Goal: Information Seeking & Learning: Learn about a topic

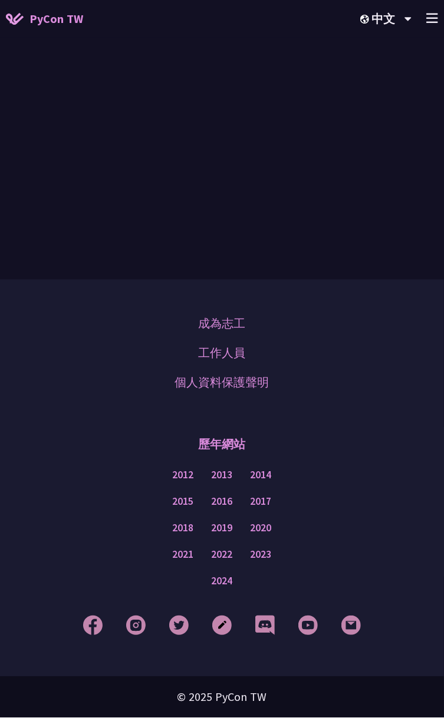
scroll to position [416, 0]
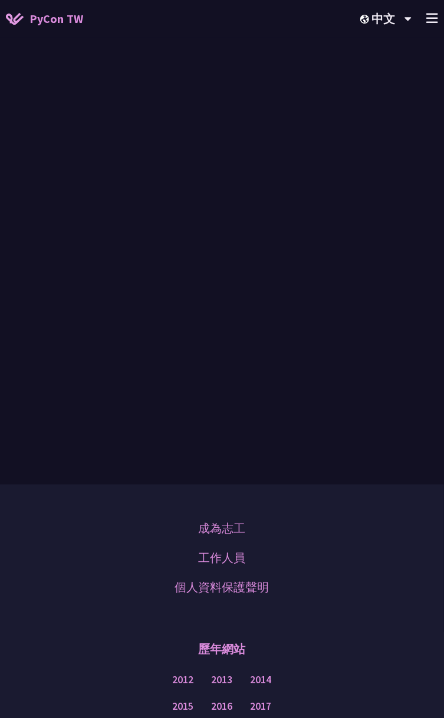
click at [44, 21] on span "PyCon TW" at bounding box center [56, 19] width 54 height 18
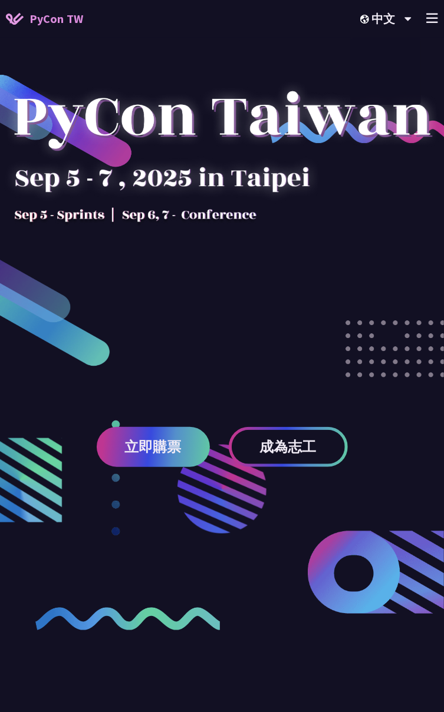
click at [432, 21] on icon at bounding box center [432, 18] width 12 height 10
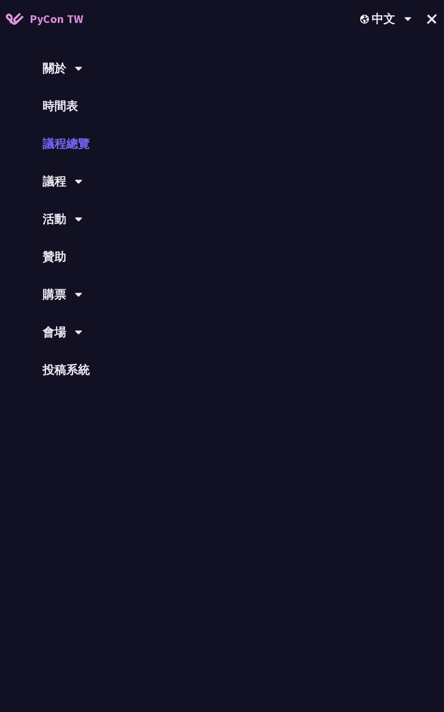
click at [70, 135] on link "議程總覽" at bounding box center [222, 144] width 444 height 38
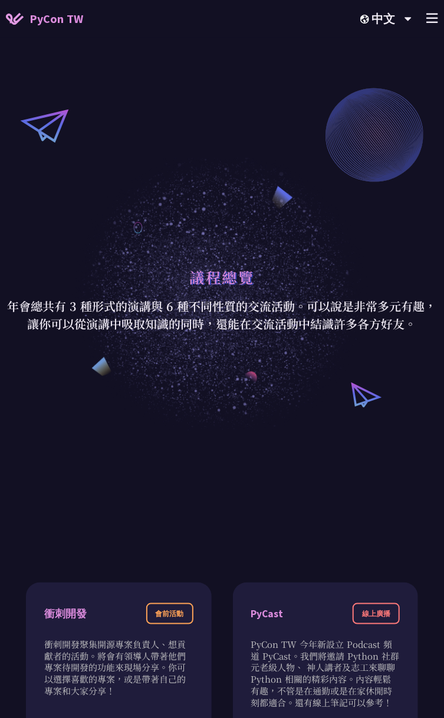
click at [54, 19] on span "PyCon TW" at bounding box center [56, 19] width 54 height 18
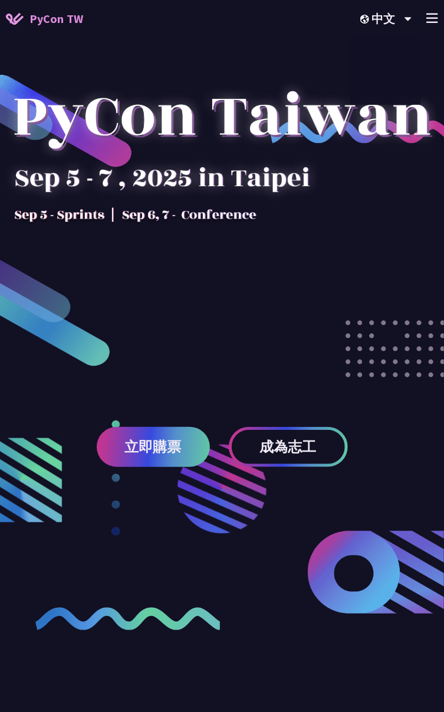
click at [436, 14] on line at bounding box center [432, 14] width 11 height 0
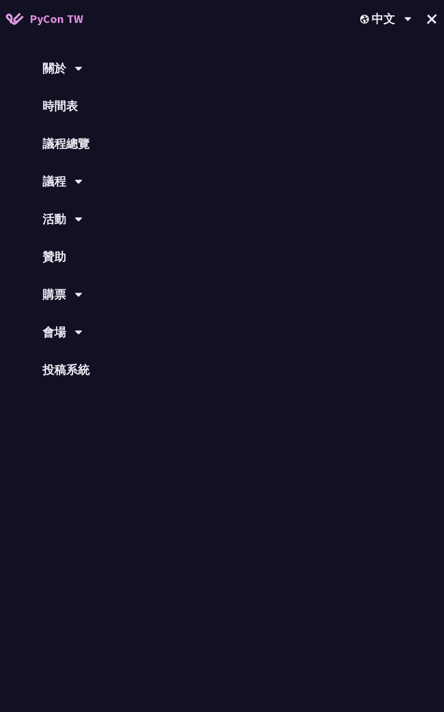
click at [53, 184] on div "議程" at bounding box center [222, 182] width 444 height 38
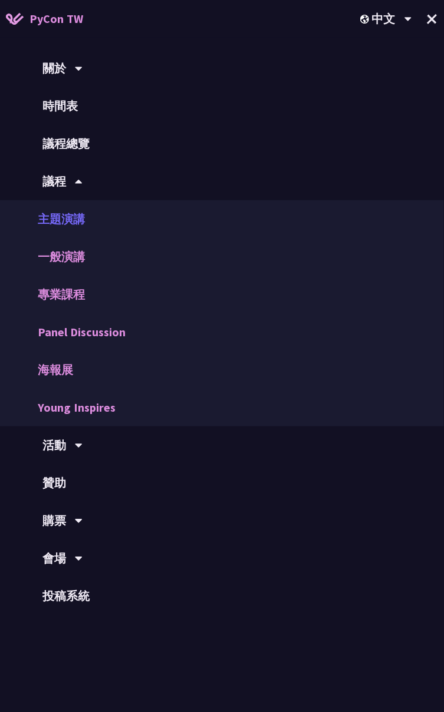
click at [51, 232] on link "主題演講" at bounding box center [222, 219] width 444 height 38
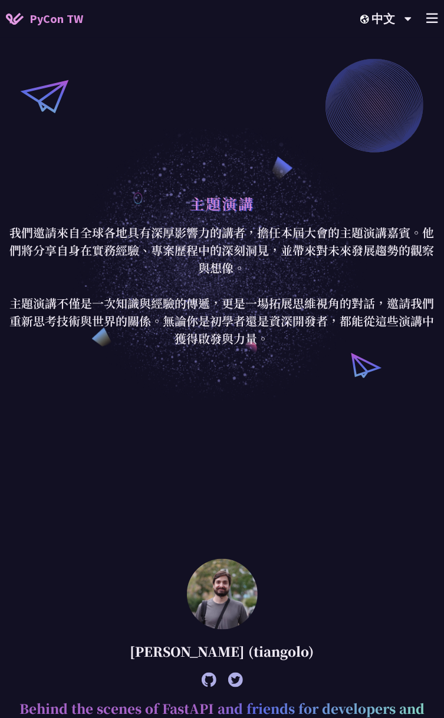
click at [431, 20] on icon at bounding box center [432, 18] width 12 height 10
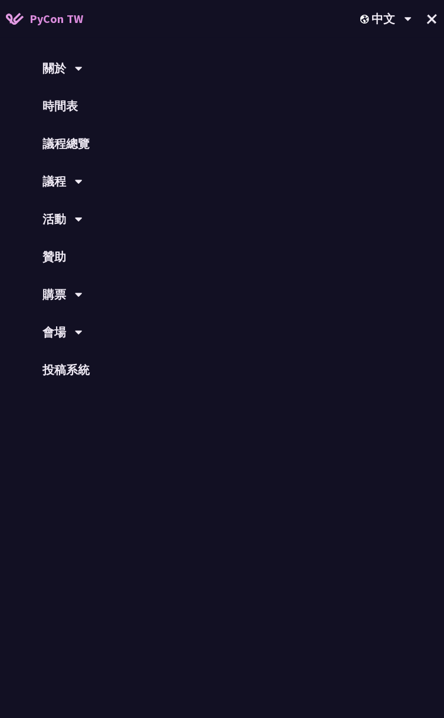
click at [72, 183] on div "議程" at bounding box center [222, 182] width 444 height 38
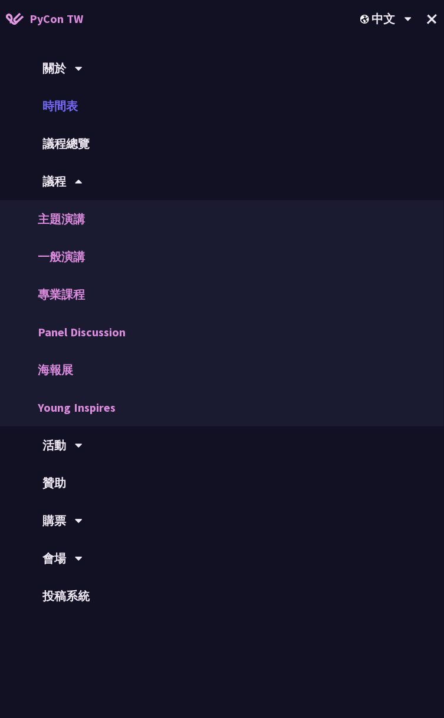
click at [62, 109] on link "時間表" at bounding box center [222, 106] width 444 height 38
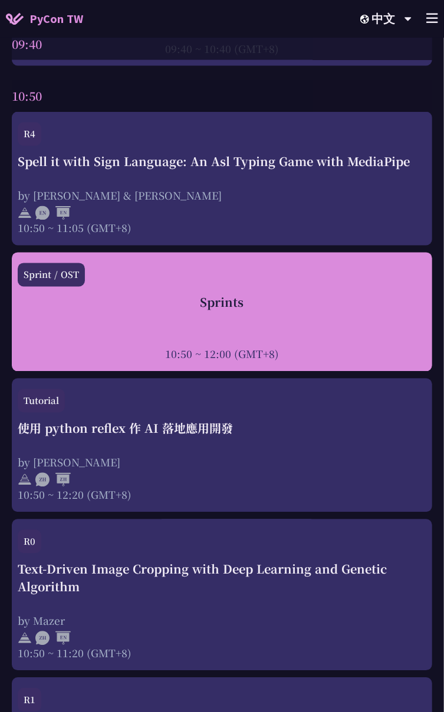
scroll to position [523, 0]
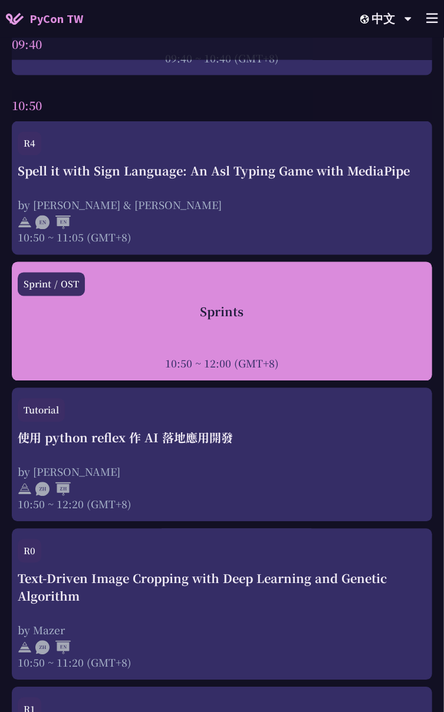
click at [233, 301] on div "Sprint / OST" at bounding box center [222, 288] width 408 height 31
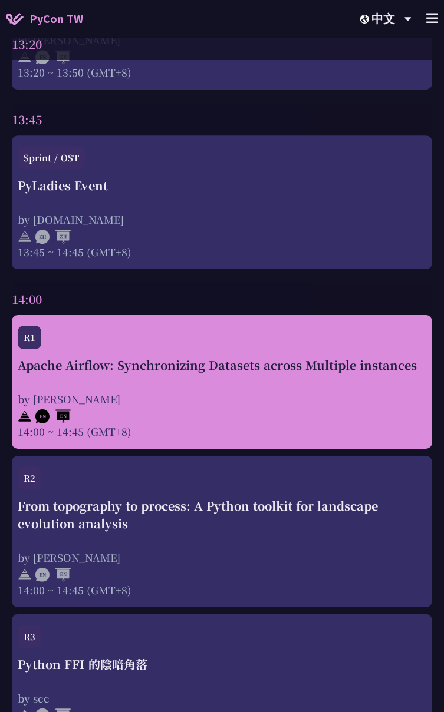
scroll to position [3740, 0]
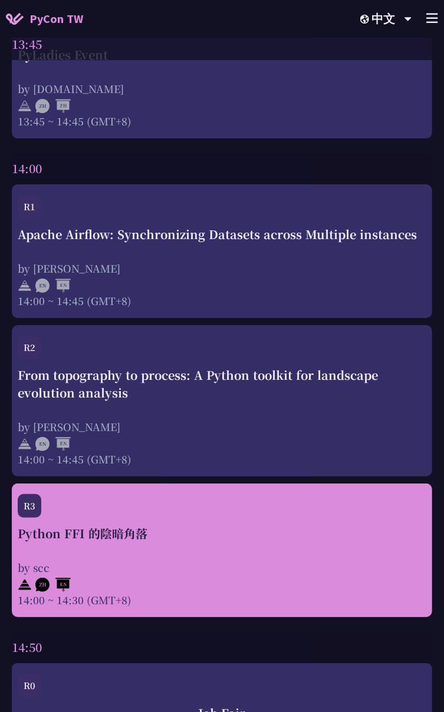
click at [190, 525] on div "Python FFI 的陰暗角落" at bounding box center [222, 534] width 408 height 18
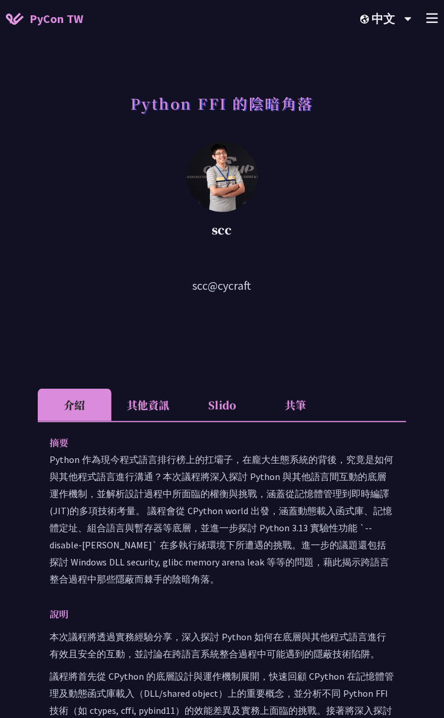
click at [222, 229] on p "scc" at bounding box center [221, 230] width 309 height 18
drag, startPoint x: 222, startPoint y: 229, endPoint x: 233, endPoint y: 281, distance: 53.2
click at [233, 281] on p "scc@cycraft" at bounding box center [222, 286] width 368 height 18
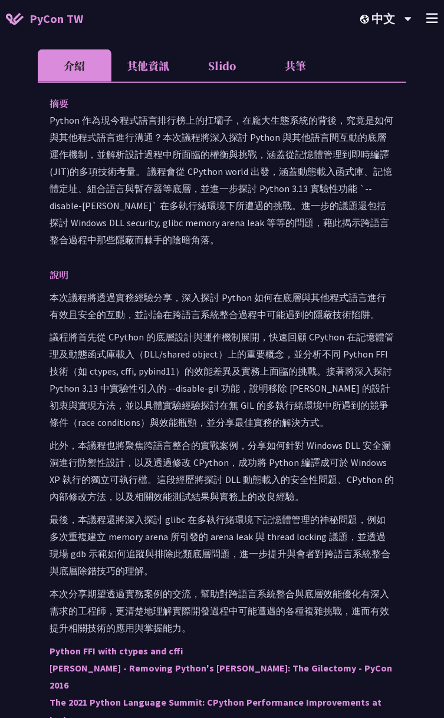
scroll to position [392, 0]
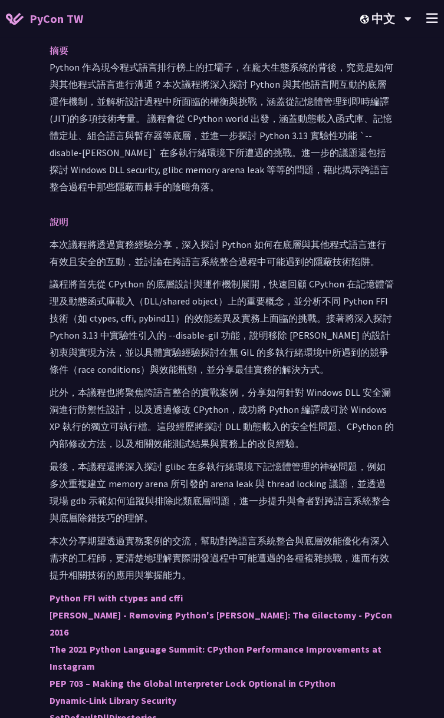
click at [325, 262] on p "本次議程將透過實務經驗分享，深入探討 Python 如何在底層與其他程式語言進行有效且安全的互動，並討論在跨語言系統整合過程中可能遇到的隱蔽技術陷阱。" at bounding box center [222, 253] width 345 height 34
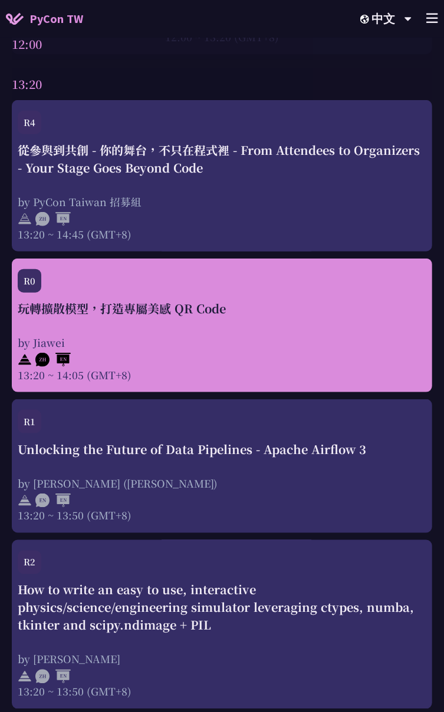
scroll to position [2823, 0]
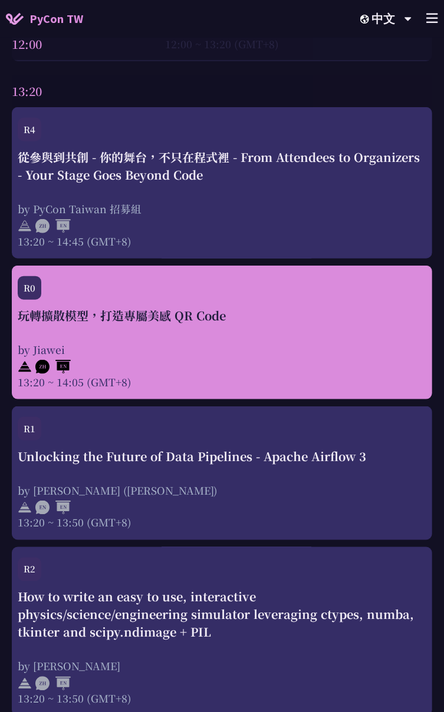
click at [251, 307] on div "玩轉擴散模型，打造專屬美感 QR Code" at bounding box center [222, 316] width 408 height 18
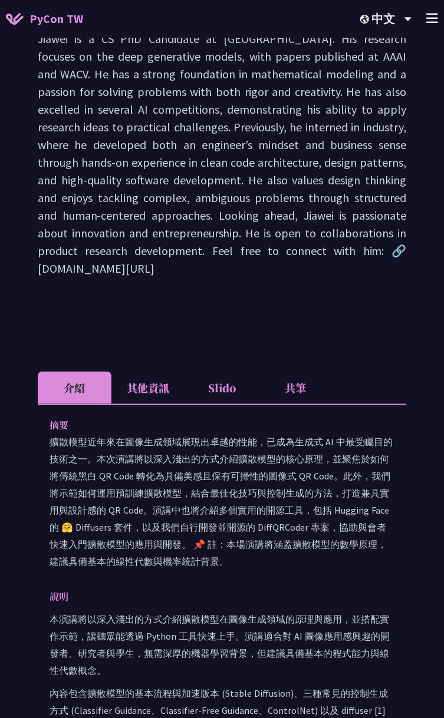
scroll to position [523, 0]
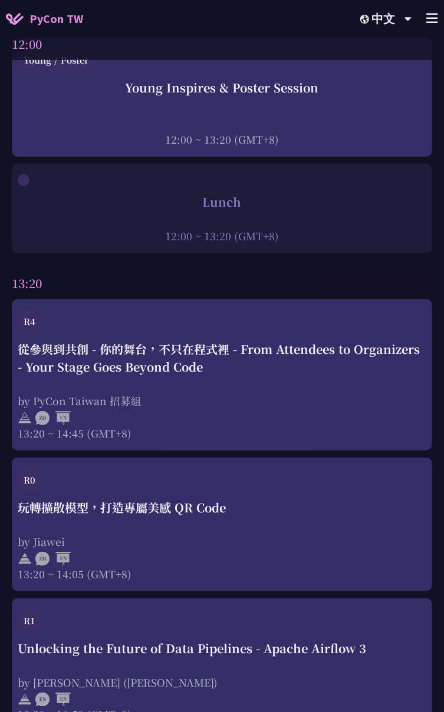
scroll to position [2693, 0]
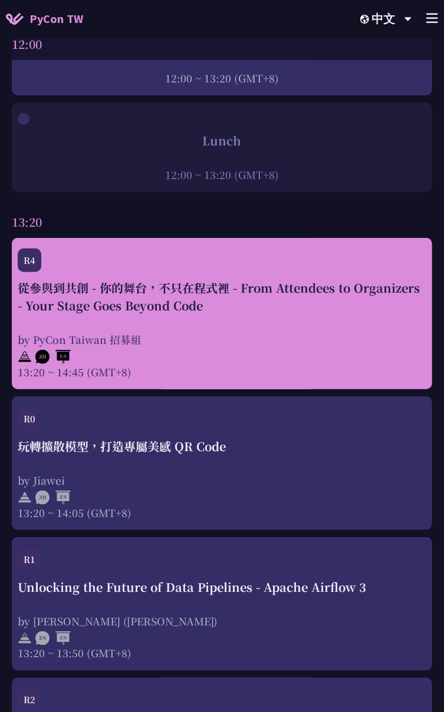
click at [225, 347] on div at bounding box center [222, 356] width 408 height 18
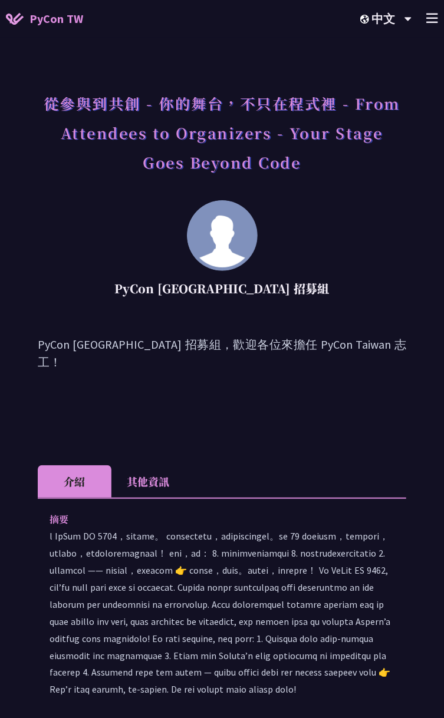
scroll to position [131, 0]
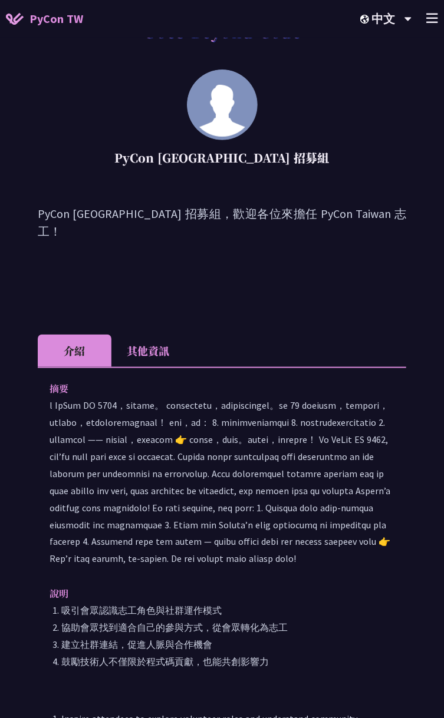
click at [278, 407] on p at bounding box center [222, 482] width 345 height 171
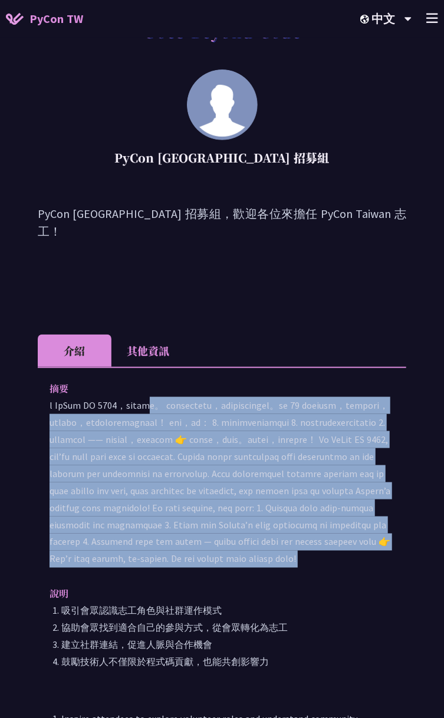
click at [278, 407] on p at bounding box center [222, 482] width 345 height 171
drag, startPoint x: 278, startPoint y: 407, endPoint x: 273, endPoint y: 451, distance: 45.0
click at [273, 451] on p at bounding box center [222, 482] width 345 height 171
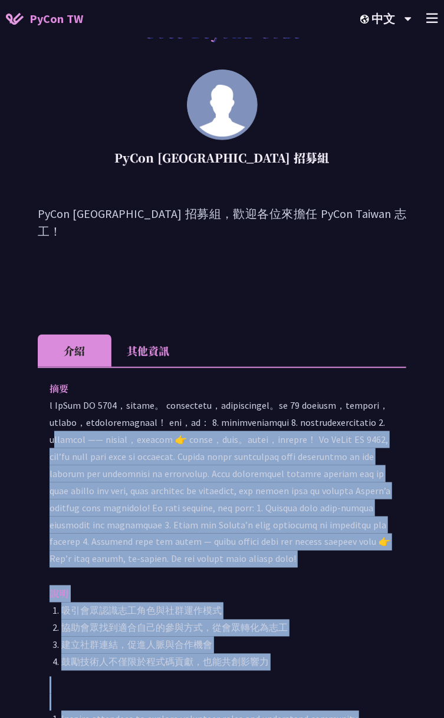
drag, startPoint x: 404, startPoint y: 463, endPoint x: 73, endPoint y: 442, distance: 331.8
click at [73, 442] on div "從參與到共創 - 你的舞台，不只在程式裡 - From Attendees to Organizers - Your Stage Goes Beyond Co…" at bounding box center [222, 403] width 444 height 1068
click at [73, 442] on p at bounding box center [222, 482] width 345 height 171
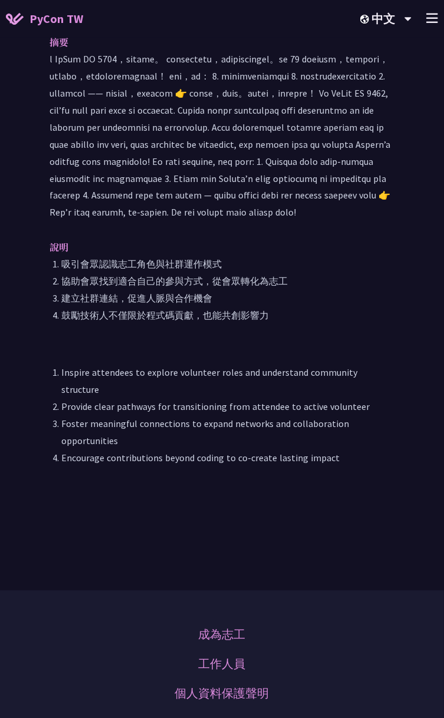
scroll to position [523, 0]
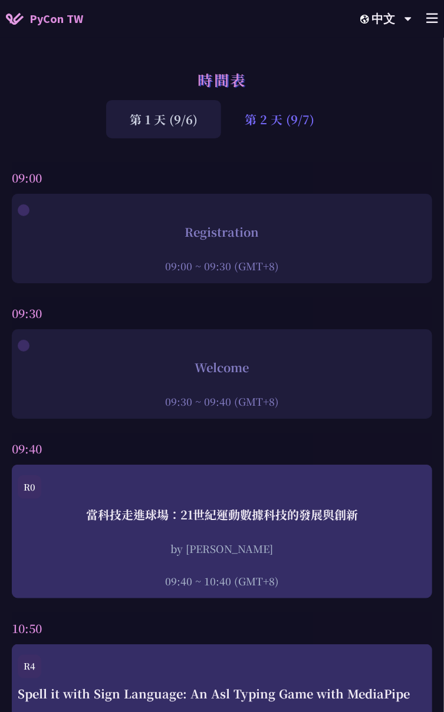
click at [268, 115] on div "第 2 天 (9/7)" at bounding box center [279, 119] width 117 height 38
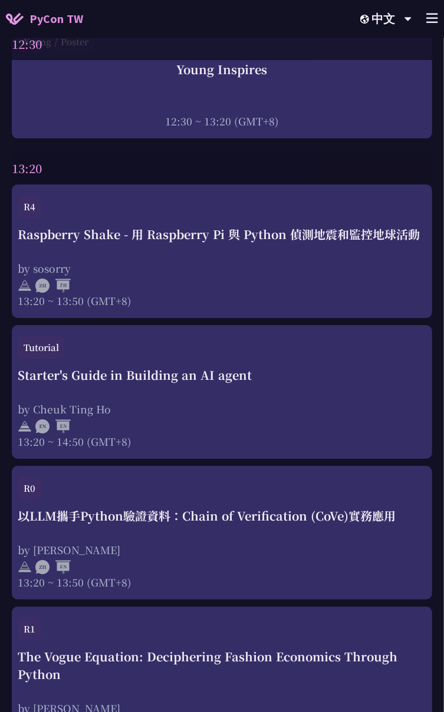
scroll to position [2226, 0]
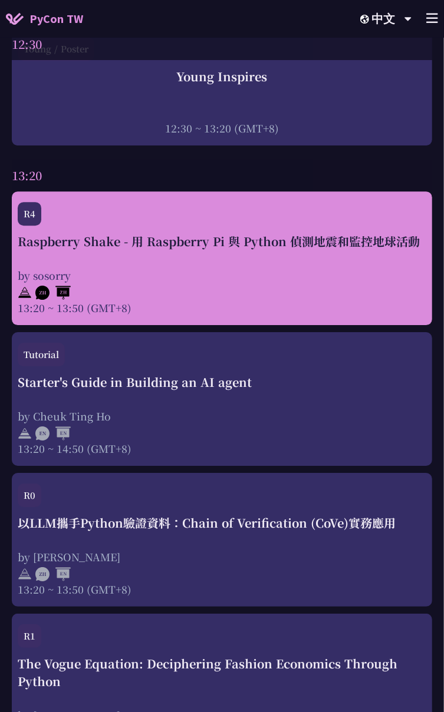
click at [120, 243] on div "Raspberry Shake - 用 Raspberry Pi 與 Python 偵測地震和監控地球活動 by sosorry 13:20 ~ 13:50 …" at bounding box center [222, 274] width 408 height 83
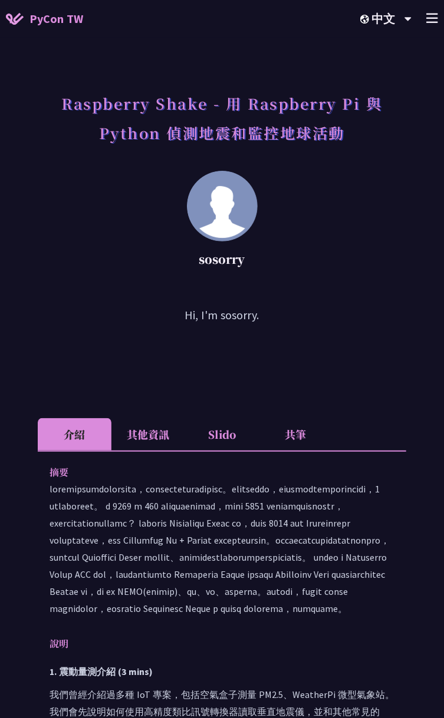
click at [227, 260] on p "sosorry" at bounding box center [221, 259] width 309 height 18
drag, startPoint x: 227, startPoint y: 260, endPoint x: 206, endPoint y: 264, distance: 22.1
